Goal: Task Accomplishment & Management: Manage account settings

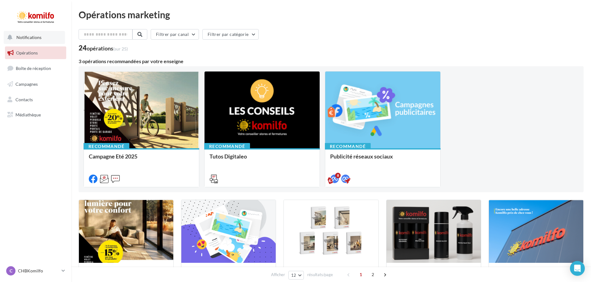
click at [23, 36] on span "Notifications" at bounding box center [28, 37] width 25 height 5
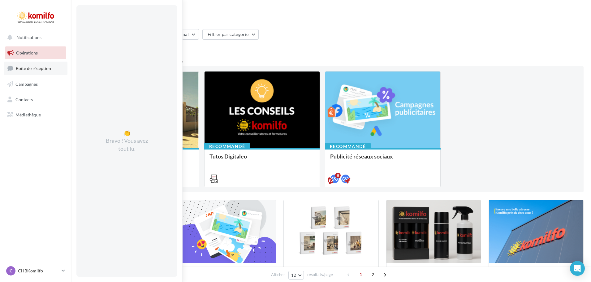
click at [28, 68] on span "Boîte de réception" at bounding box center [33, 68] width 35 height 5
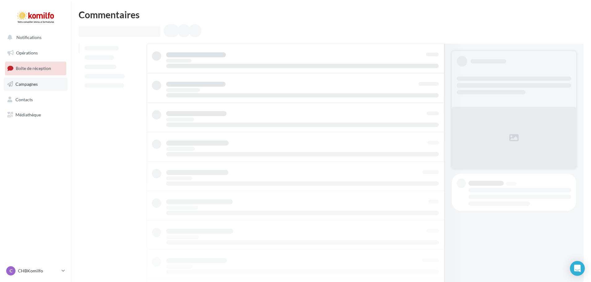
click at [32, 84] on span "Campagnes" at bounding box center [26, 83] width 22 height 5
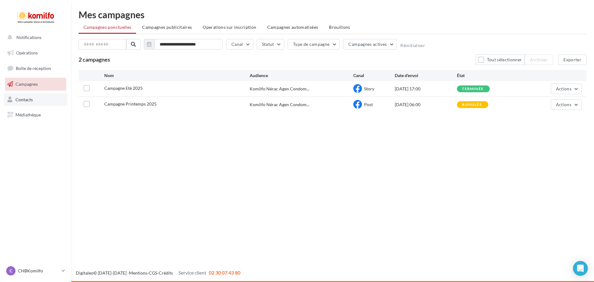
click at [31, 100] on span "Contacts" at bounding box center [23, 98] width 17 height 5
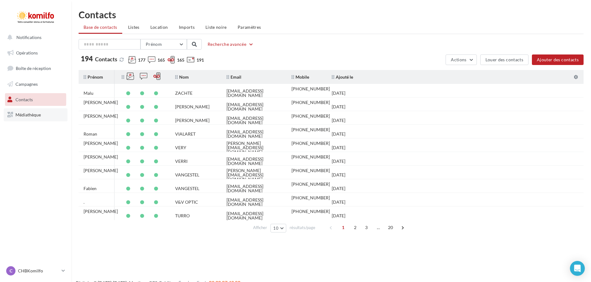
click at [31, 116] on span "Médiathèque" at bounding box center [27, 114] width 25 height 5
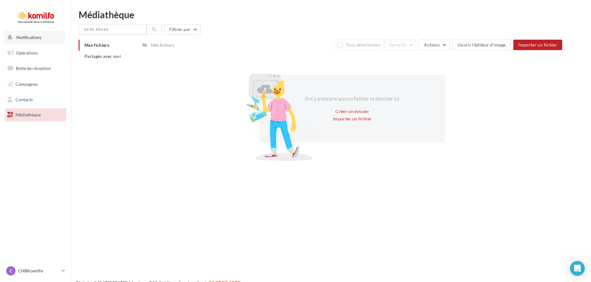
click at [27, 37] on span "Notifications" at bounding box center [28, 37] width 25 height 5
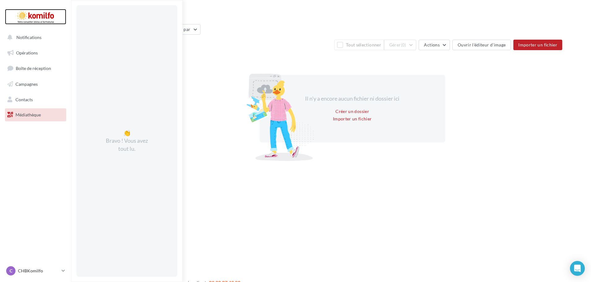
click at [34, 12] on div at bounding box center [35, 16] width 49 height 15
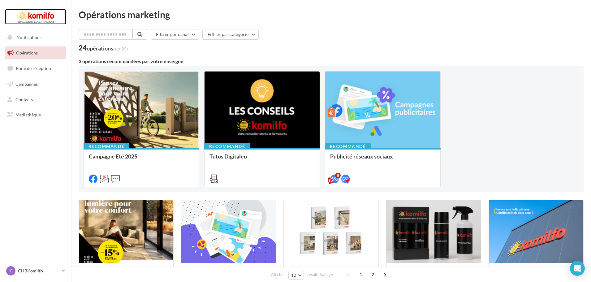
click at [35, 16] on div at bounding box center [35, 16] width 49 height 15
click at [30, 269] on p "CHBKomilfo" at bounding box center [38, 270] width 41 height 6
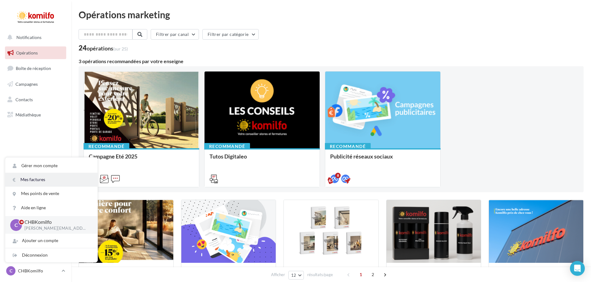
click at [29, 181] on link "Mes factures" at bounding box center [51, 180] width 92 height 14
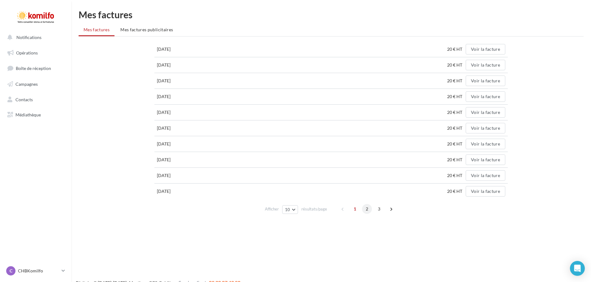
click at [365, 208] on span "2" at bounding box center [367, 209] width 10 height 10
click at [379, 208] on span "3" at bounding box center [379, 209] width 10 height 10
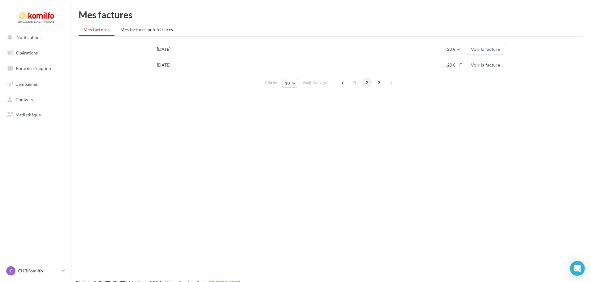
click at [365, 83] on span "2" at bounding box center [367, 83] width 10 height 10
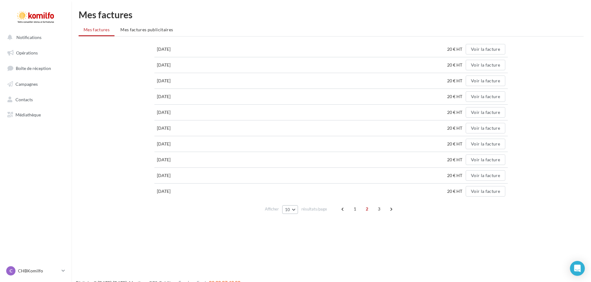
click at [295, 209] on button "10" at bounding box center [290, 209] width 16 height 9
click at [289, 243] on span "50" at bounding box center [289, 242] width 5 height 5
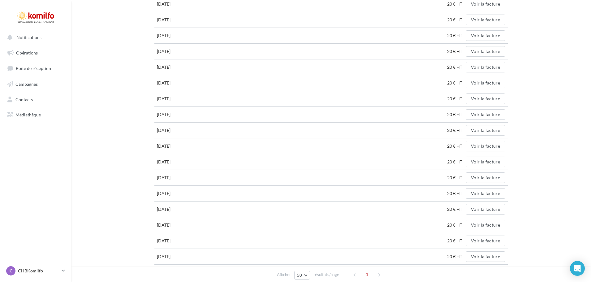
scroll to position [44, 0]
click at [25, 100] on span "Contacts" at bounding box center [23, 98] width 17 height 5
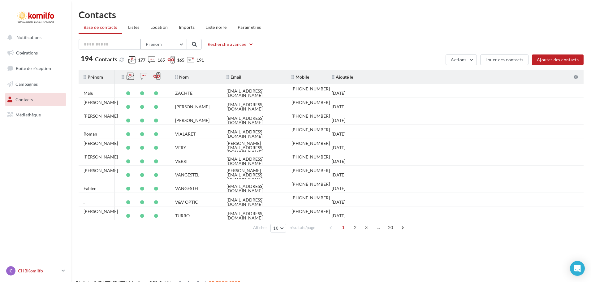
click at [27, 271] on p "CHBKomilfo" at bounding box center [38, 270] width 41 height 6
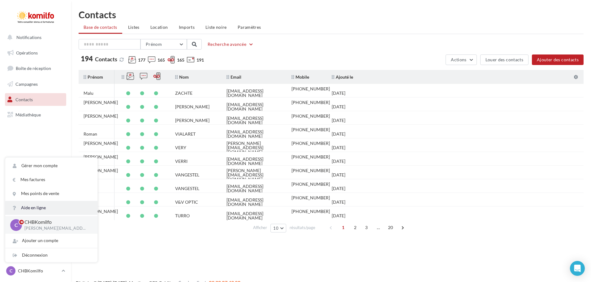
click at [29, 207] on link "Aide en ligne" at bounding box center [51, 208] width 92 height 14
click at [33, 179] on link "Mes factures" at bounding box center [51, 180] width 92 height 14
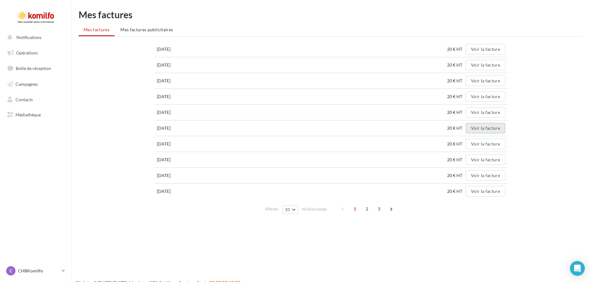
click at [484, 126] on button "Voir la facture" at bounding box center [485, 128] width 40 height 11
click at [480, 143] on button "Voir la facture" at bounding box center [485, 144] width 40 height 11
click at [366, 208] on span "2" at bounding box center [367, 209] width 10 height 10
click at [481, 95] on button "Voir la facture" at bounding box center [485, 96] width 40 height 11
click at [476, 111] on button "Voir la facture" at bounding box center [485, 112] width 40 height 11
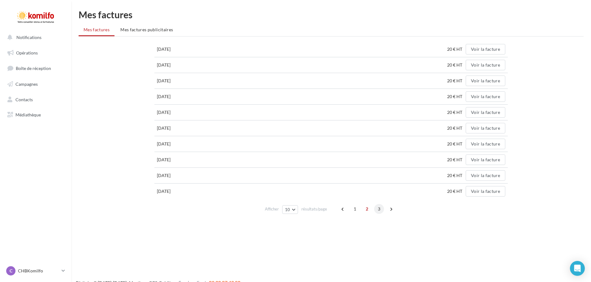
click at [379, 211] on span "3" at bounding box center [379, 209] width 10 height 10
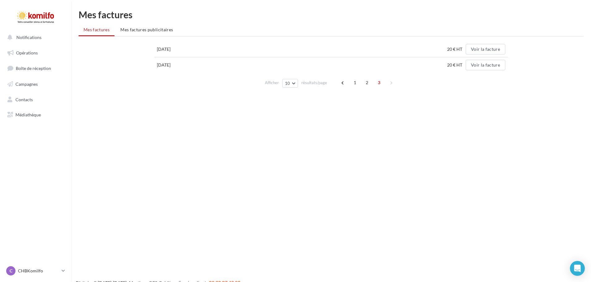
click at [309, 173] on div "Notifications Opérations Boîte de réception Campagnes Contacts Mes cibles Média…" at bounding box center [295, 151] width 591 height 282
